Goal: Transaction & Acquisition: Purchase product/service

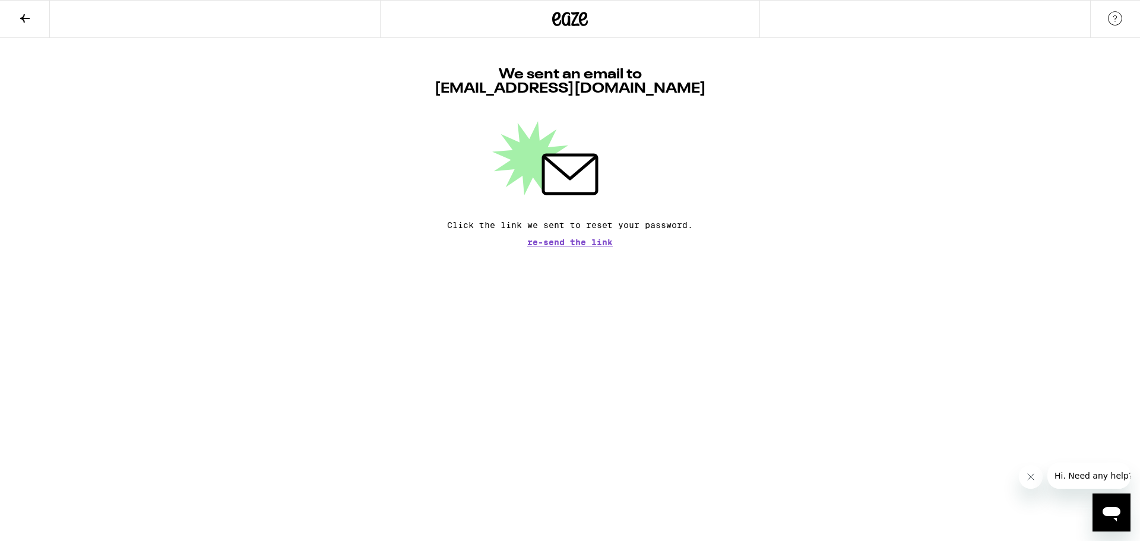
click at [546, 17] on div at bounding box center [570, 19] width 380 height 38
click at [574, 18] on icon at bounding box center [570, 18] width 36 height 21
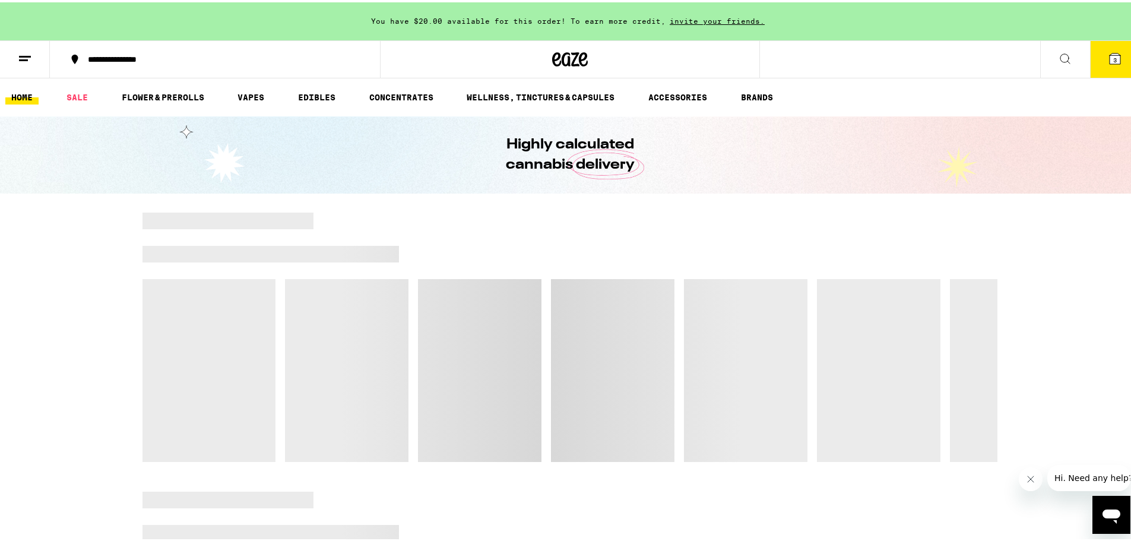
click at [1111, 61] on icon at bounding box center [1115, 56] width 11 height 11
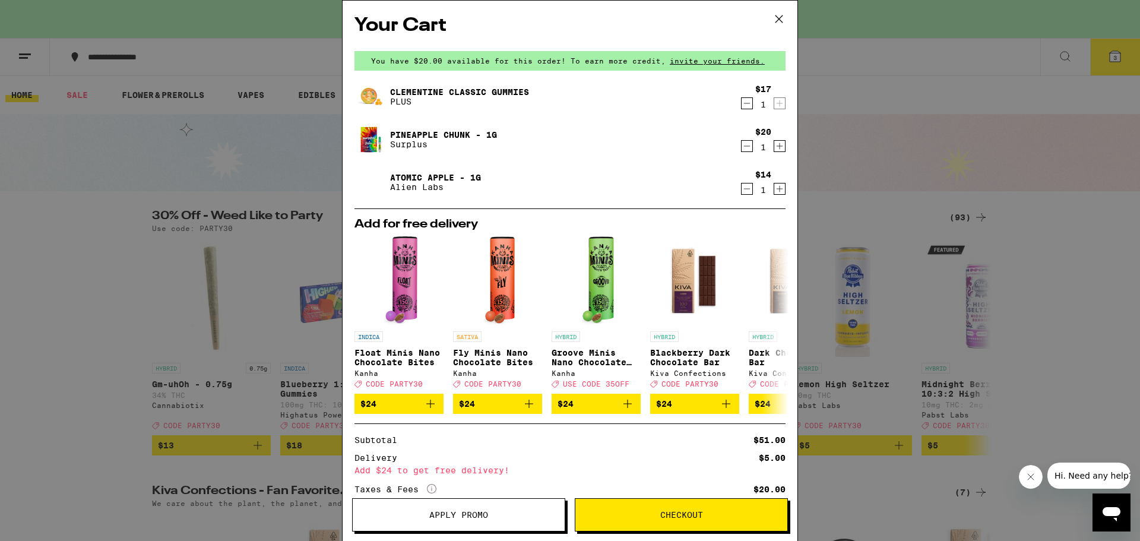
click at [742, 101] on icon "Decrement" at bounding box center [747, 103] width 11 height 14
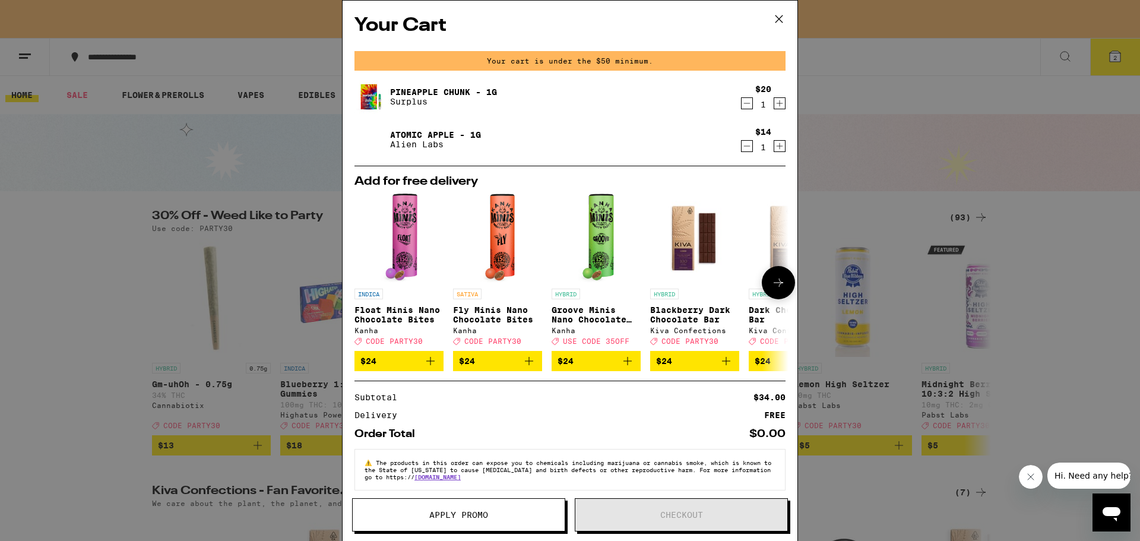
click at [774, 287] on icon at bounding box center [779, 283] width 14 height 14
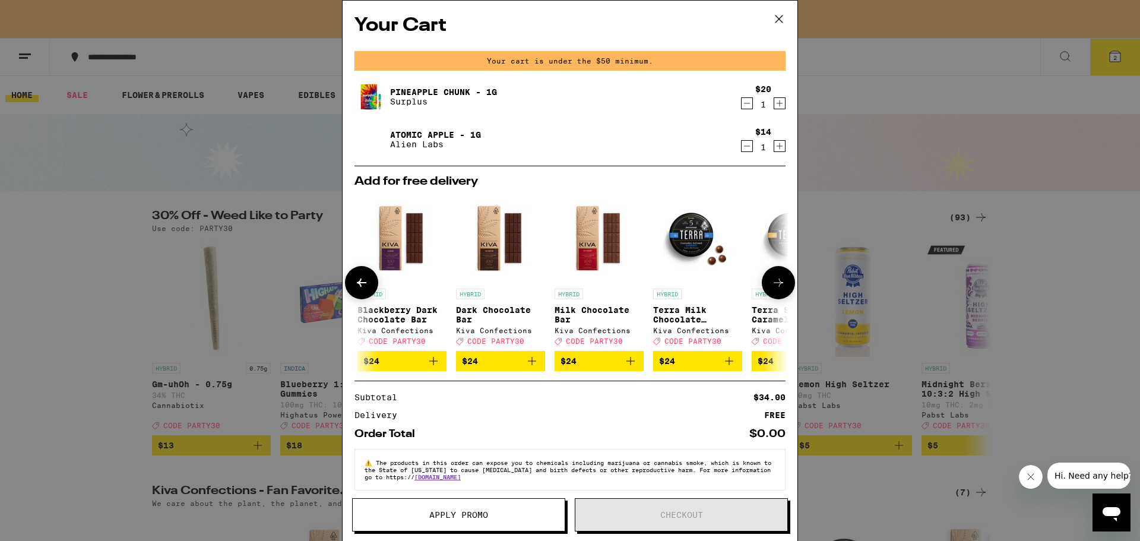
click at [774, 287] on icon at bounding box center [779, 283] width 14 height 14
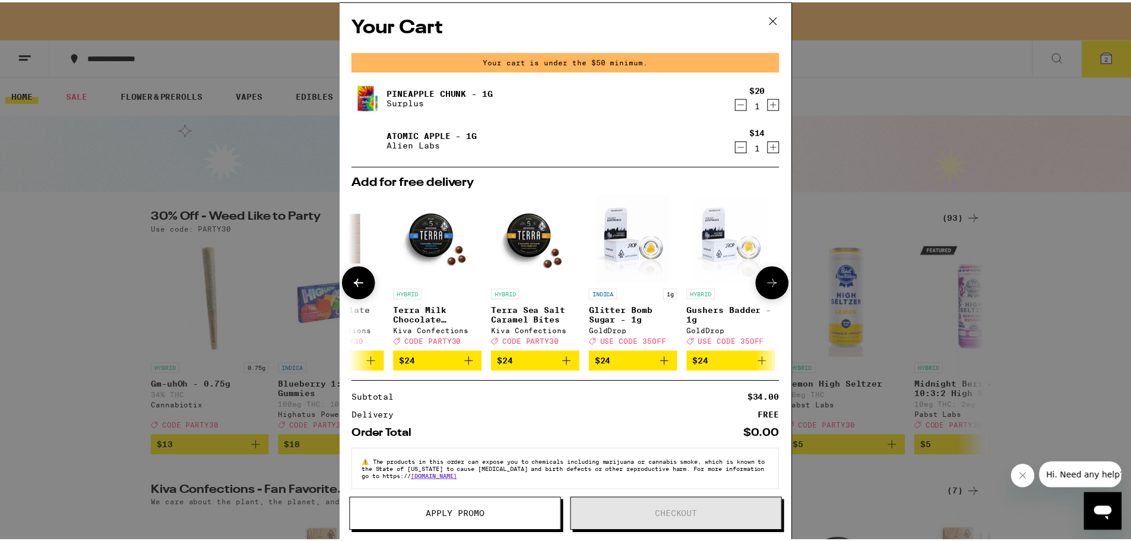
scroll to position [0, 564]
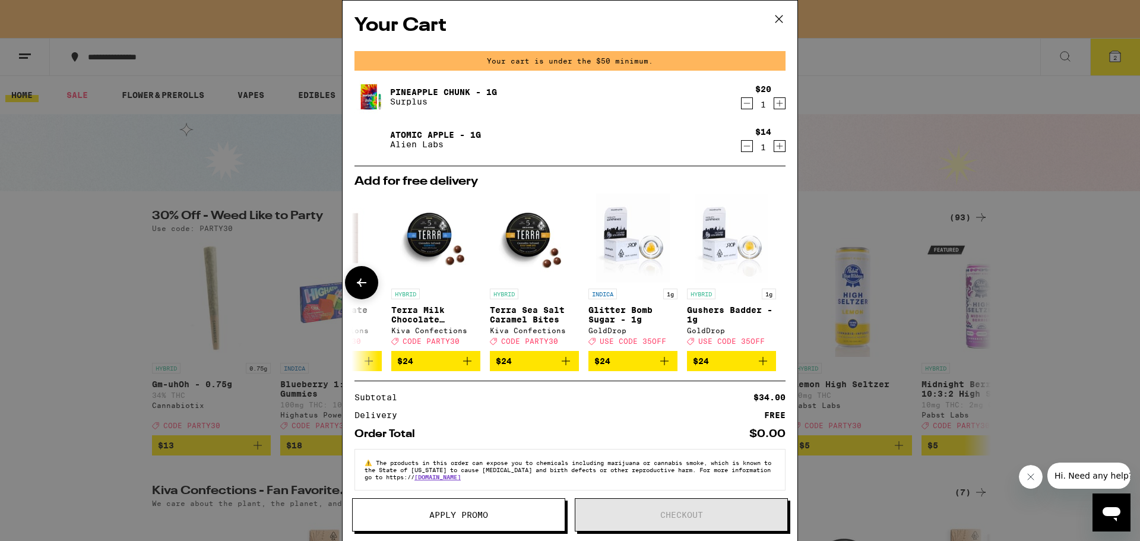
click at [774, 287] on div at bounding box center [778, 282] width 33 height 33
click at [776, 17] on icon at bounding box center [779, 19] width 18 height 18
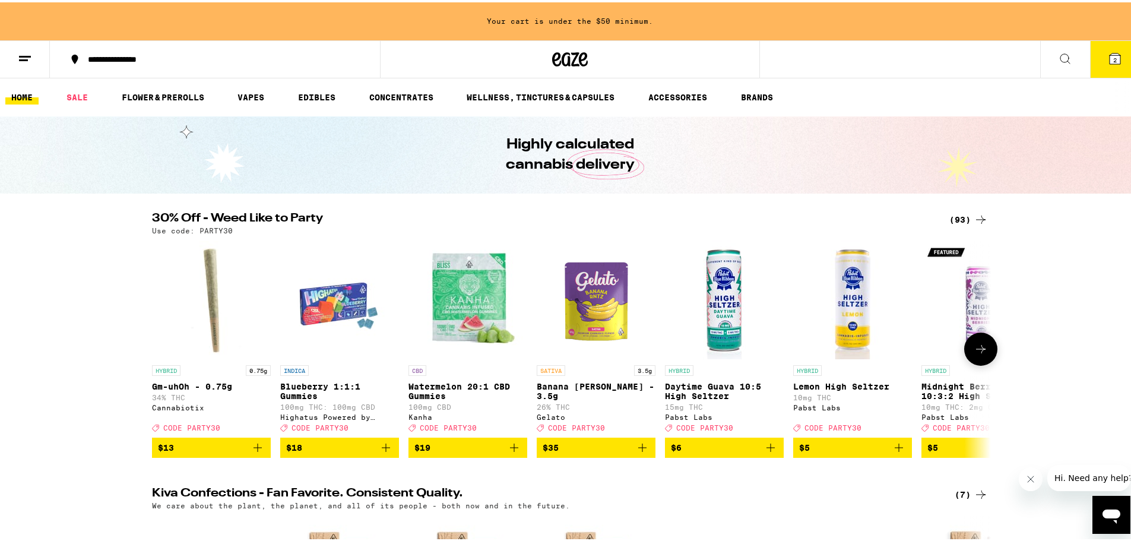
click at [989, 347] on button at bounding box center [981, 346] width 33 height 33
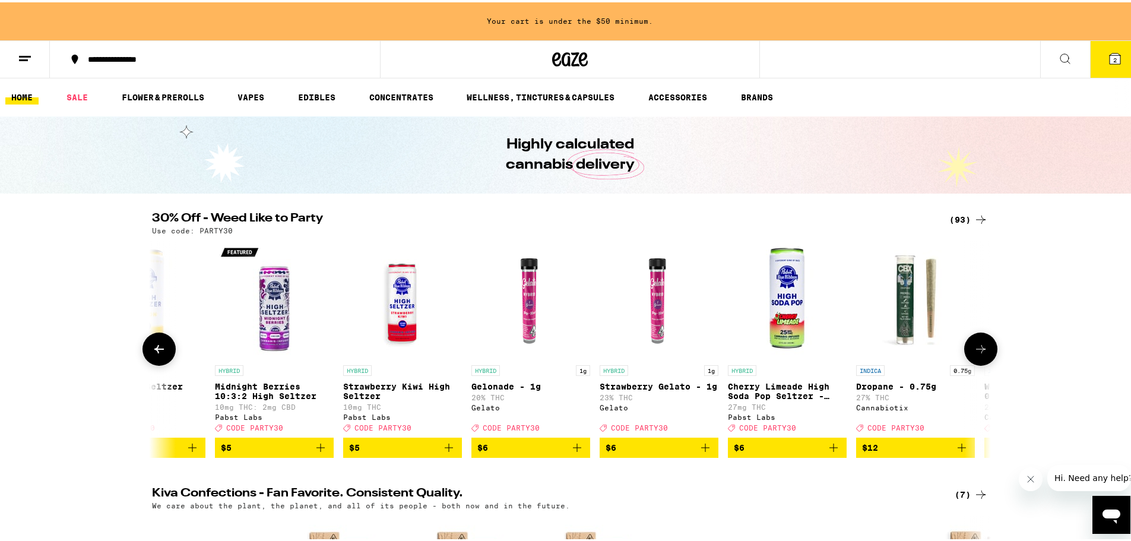
click at [989, 347] on button at bounding box center [981, 346] width 33 height 33
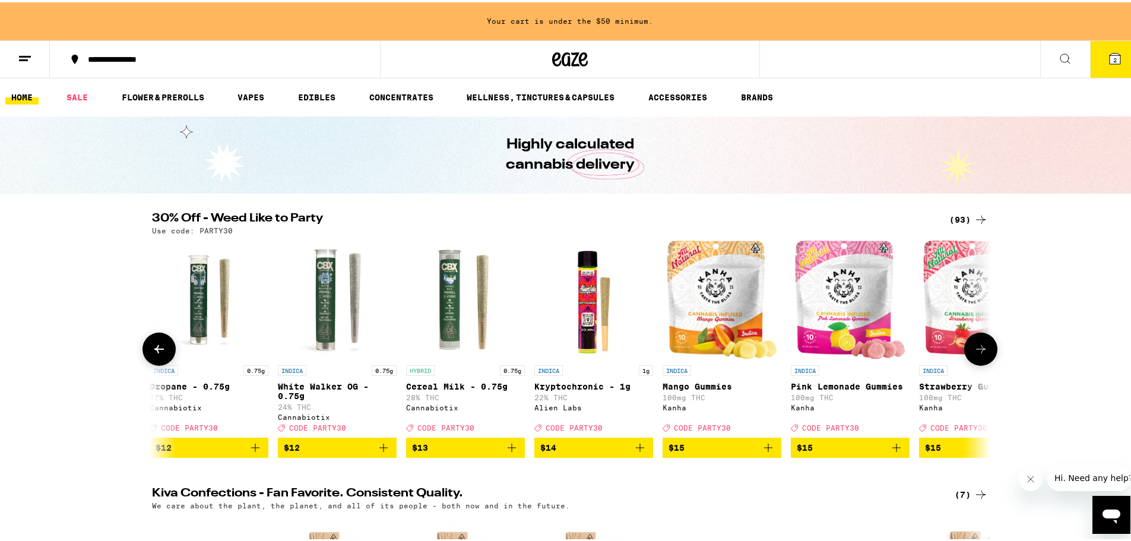
click at [989, 347] on button at bounding box center [981, 346] width 33 height 33
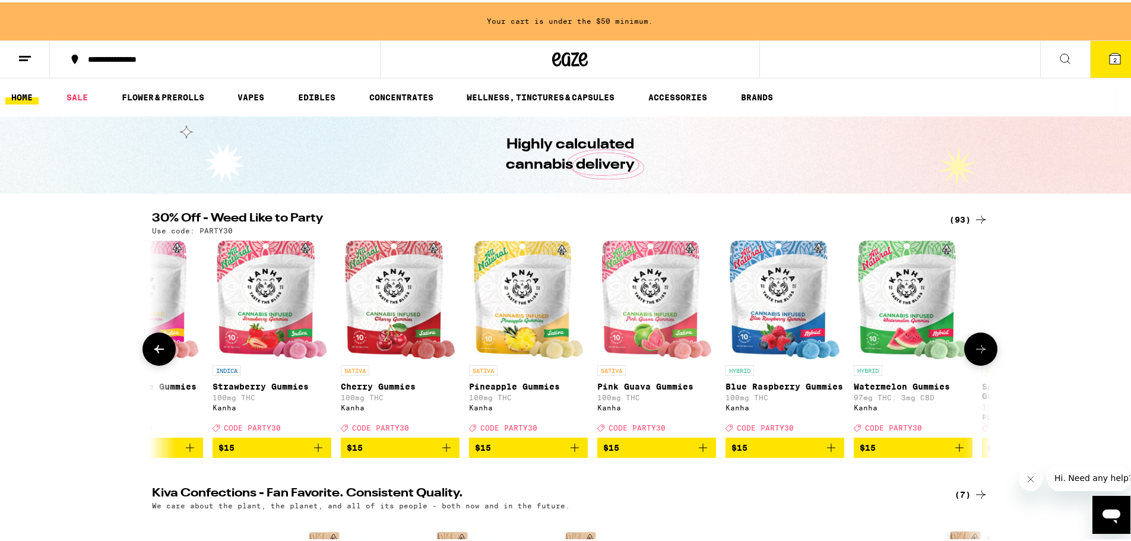
click at [989, 347] on button at bounding box center [981, 346] width 33 height 33
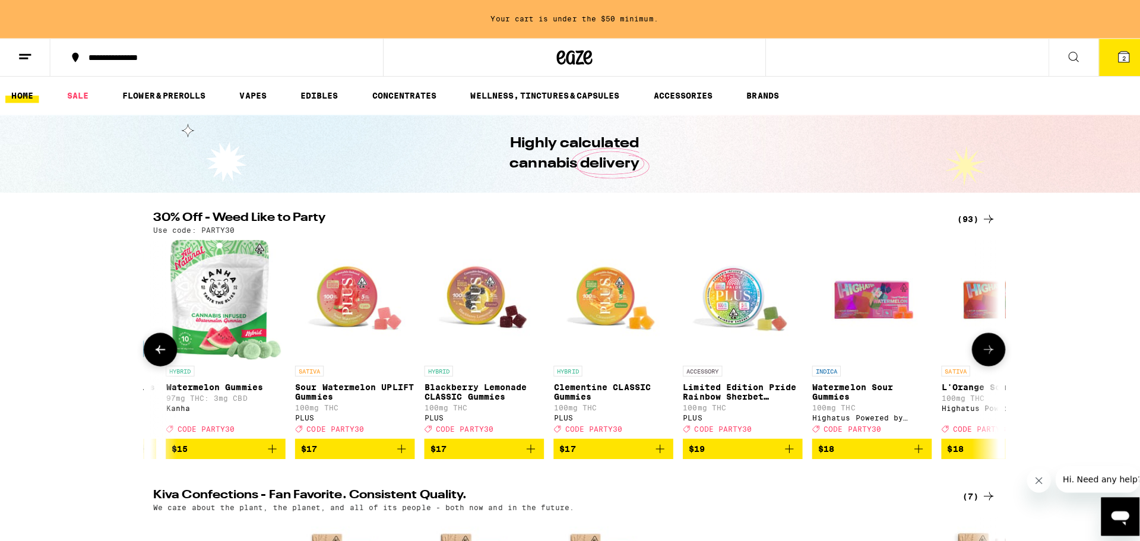
scroll to position [0, 2827]
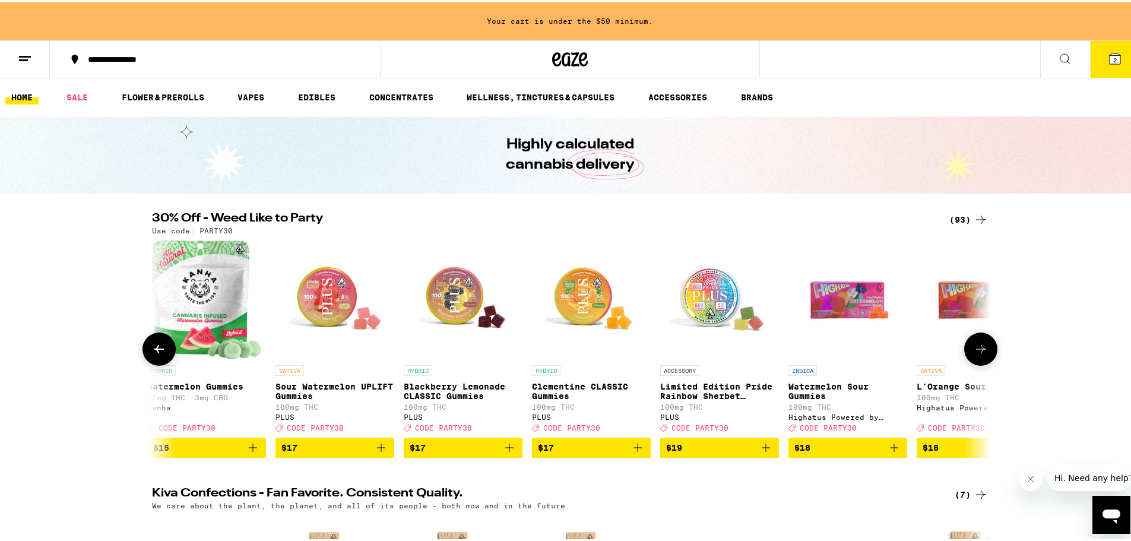
click at [635, 453] on icon "Add to bag" at bounding box center [638, 445] width 14 height 14
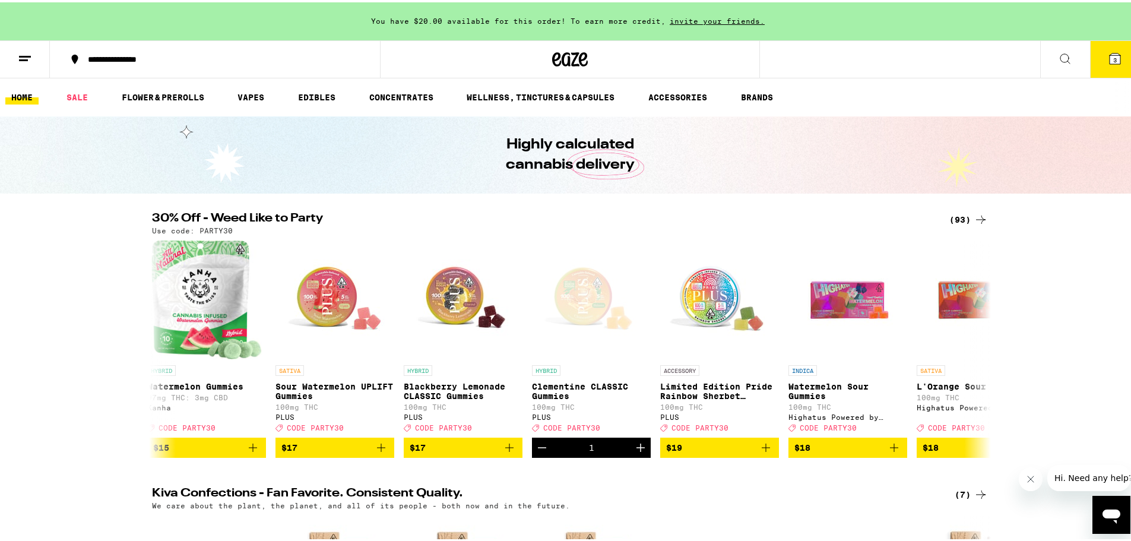
click at [1110, 55] on icon at bounding box center [1115, 56] width 11 height 11
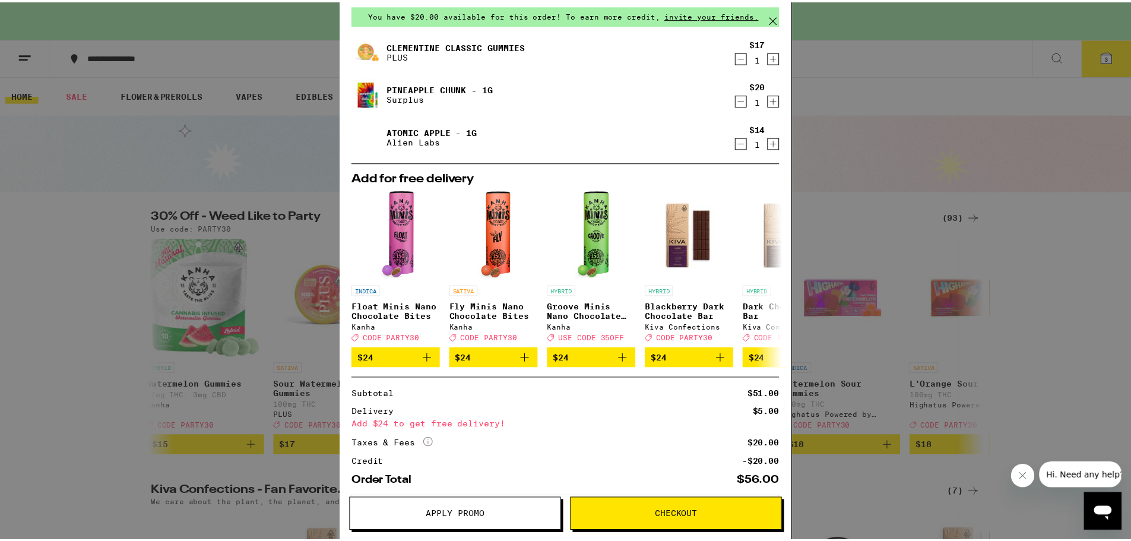
scroll to position [109, 0]
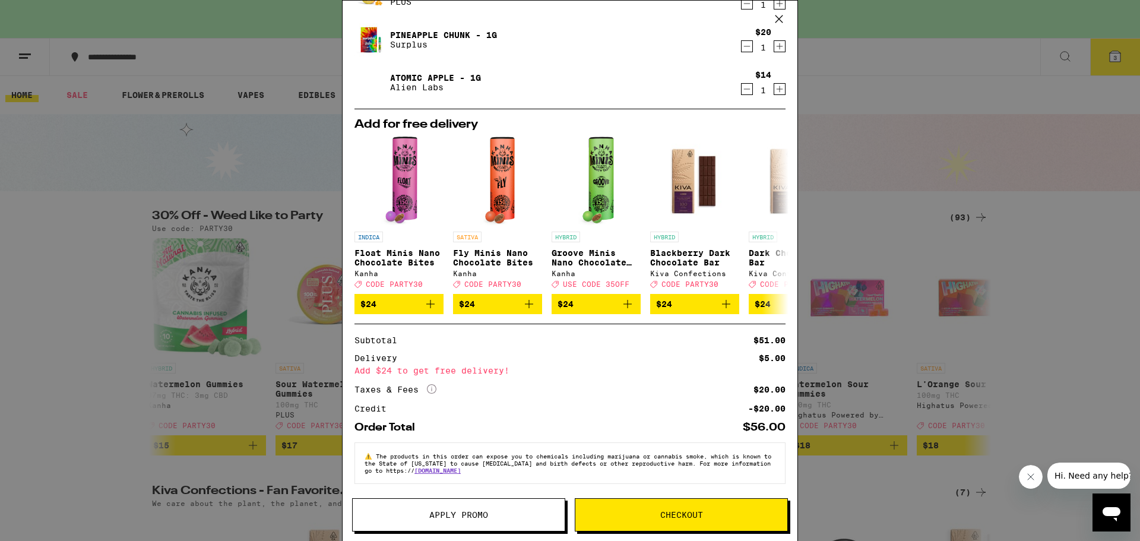
click at [665, 523] on button "Checkout" at bounding box center [681, 514] width 213 height 33
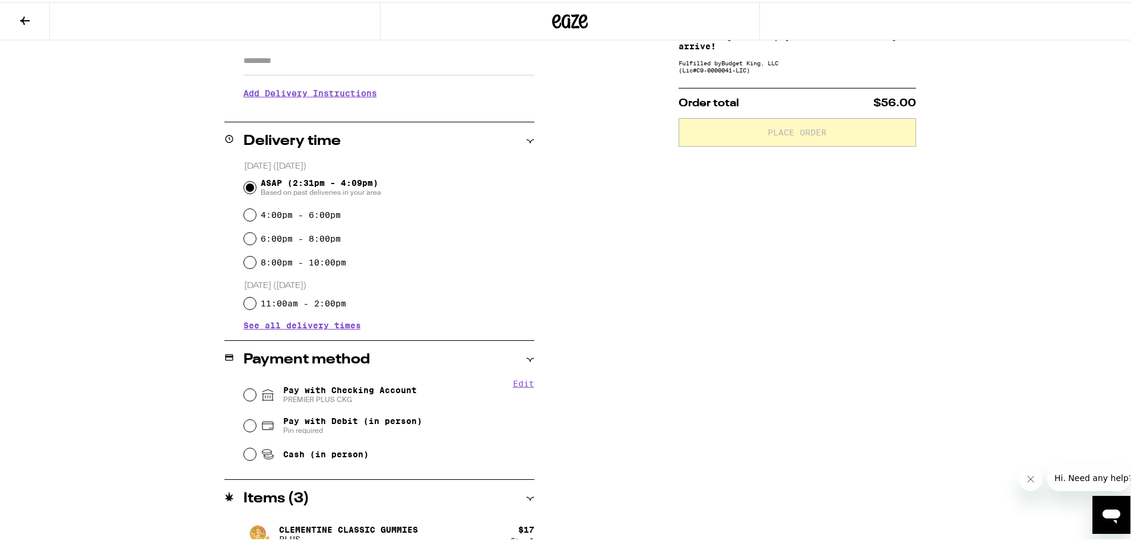
scroll to position [297, 0]
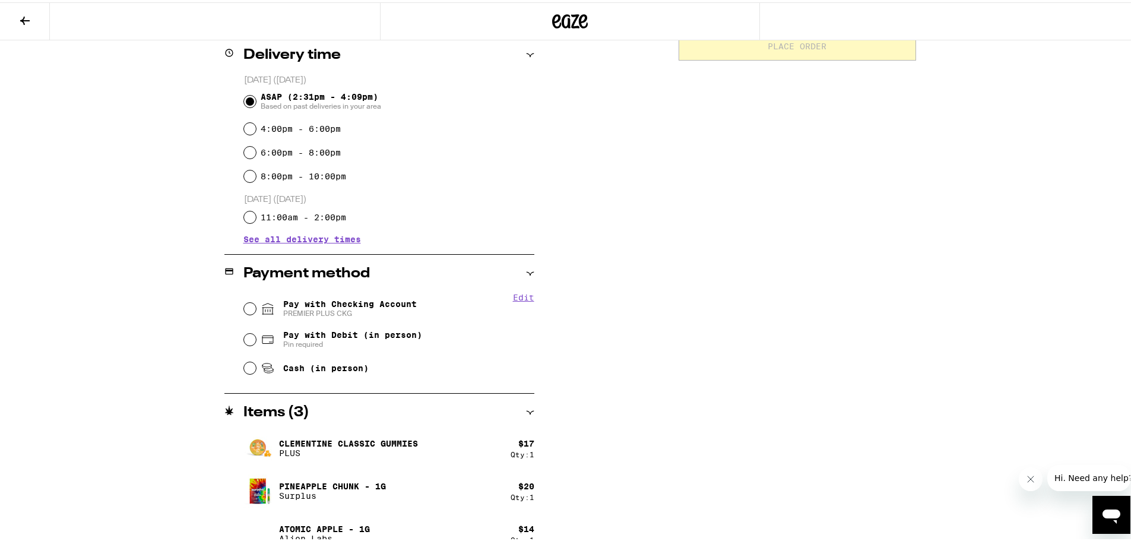
click at [348, 302] on span "Pay with Checking Account PREMIER PLUS CKG" at bounding box center [350, 306] width 134 height 19
click at [256, 302] on input "Pay with Checking Account PREMIER PLUS CKG" at bounding box center [250, 307] width 12 height 12
radio input "true"
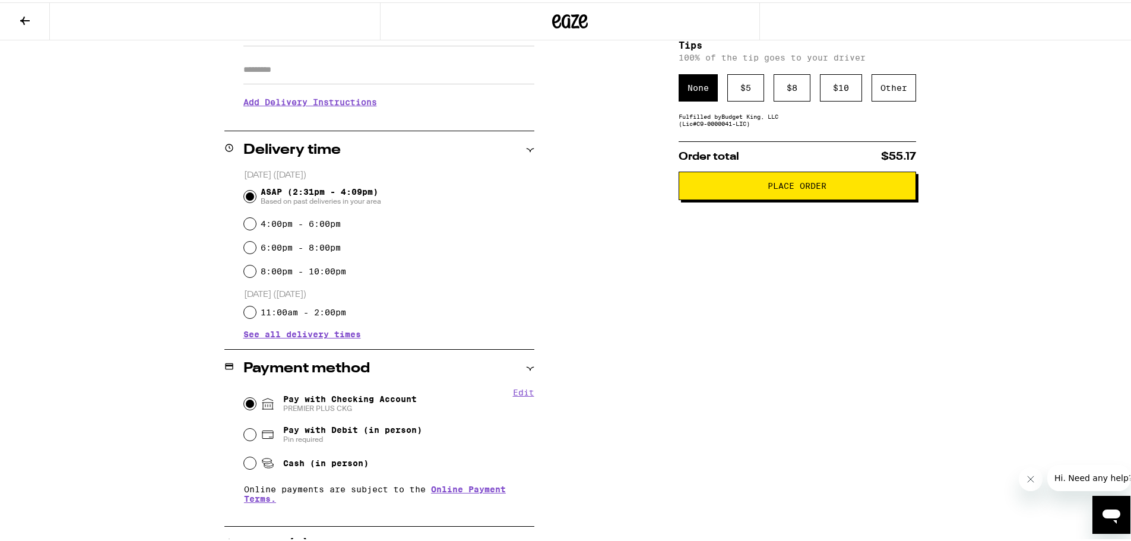
scroll to position [0, 0]
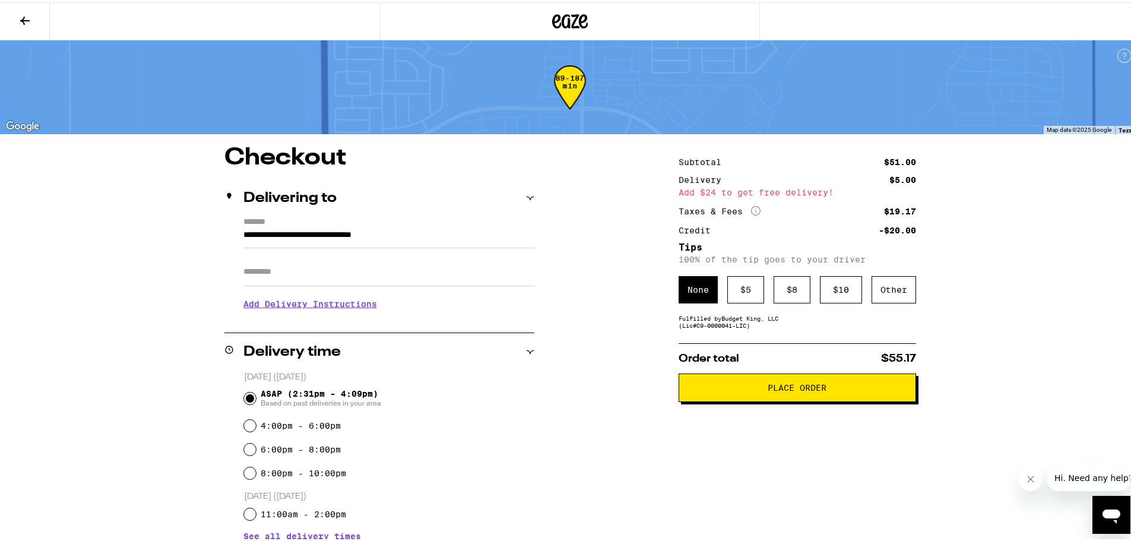
click at [815, 390] on span "Place Order" at bounding box center [797, 385] width 59 height 8
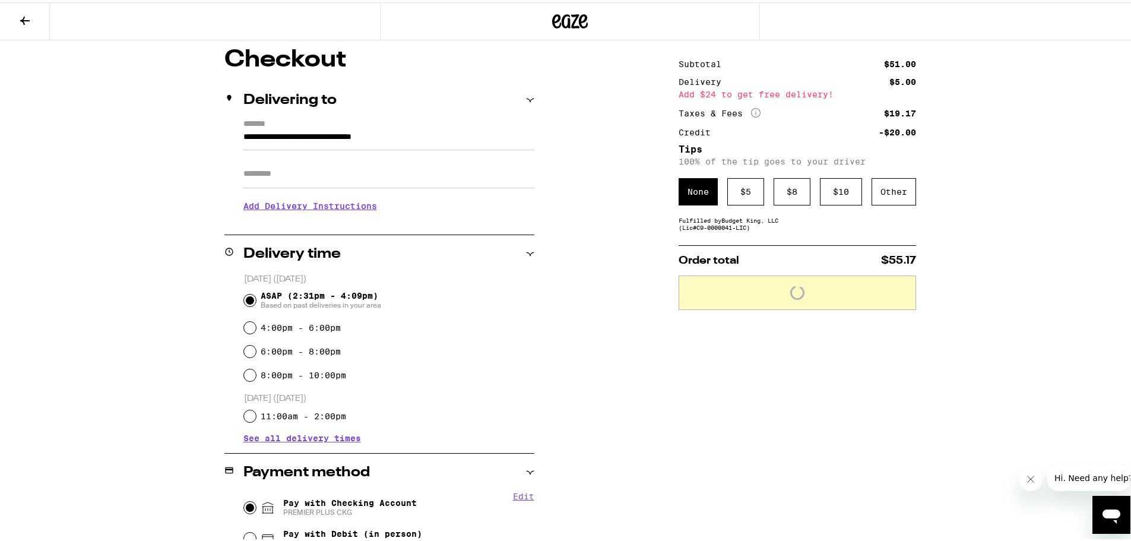
scroll to position [252, 0]
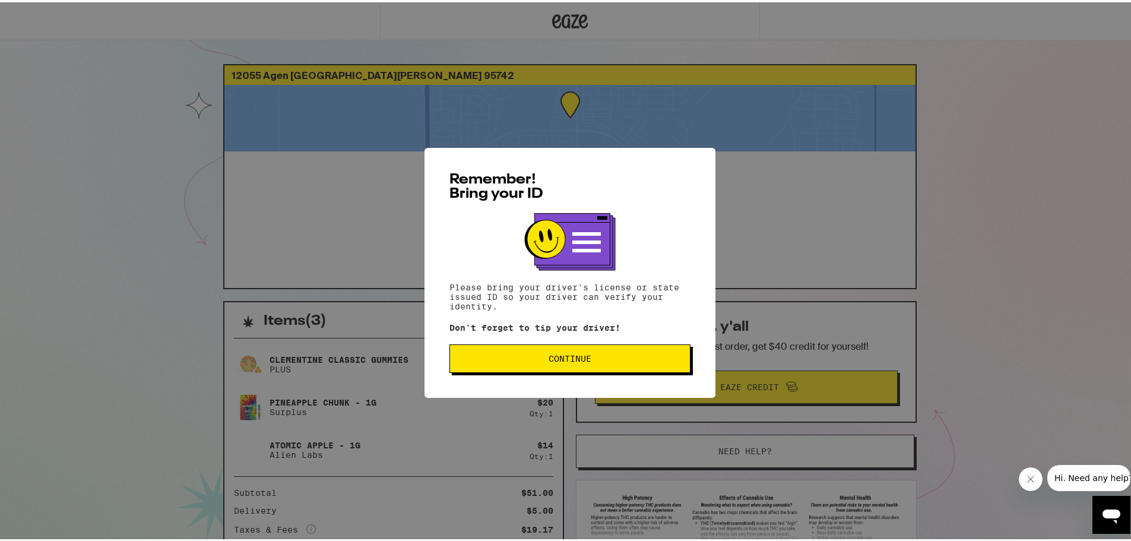
click at [561, 368] on button "Continue" at bounding box center [570, 356] width 241 height 29
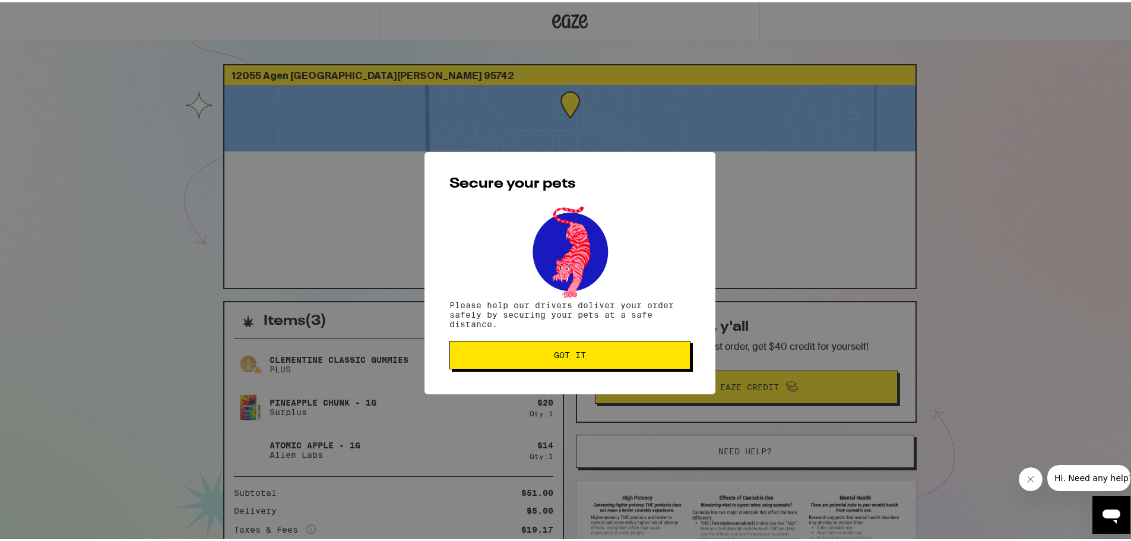
click at [530, 355] on span "Got it" at bounding box center [570, 353] width 221 height 8
